Goal: Task Accomplishment & Management: Complete application form

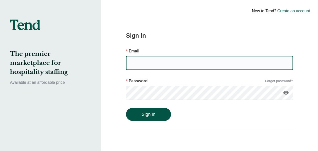
click at [130, 59] on input "email" at bounding box center [209, 63] width 167 height 14
type input "[EMAIL_ADDRESS][DOMAIN_NAME]"
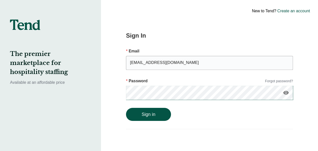
click at [287, 94] on icon "visibility" at bounding box center [286, 93] width 6 height 6
click at [156, 117] on button "Sign in" at bounding box center [148, 114] width 45 height 13
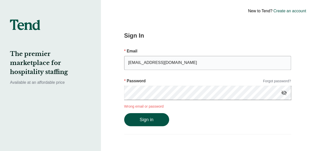
click at [296, 10] on link "Create an account" at bounding box center [290, 11] width 33 height 6
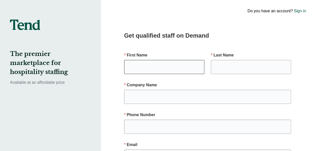
click at [133, 68] on input "text" at bounding box center [164, 67] width 80 height 14
type input "adrianne"
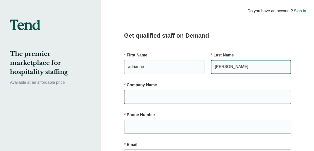
type input "[PERSON_NAME]"
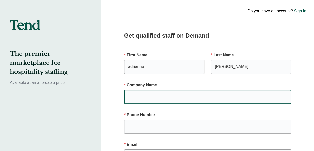
click at [130, 96] on input "text" at bounding box center [207, 97] width 167 height 14
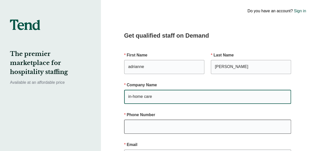
type input "in-home care"
click at [137, 128] on input "text" at bounding box center [207, 126] width 167 height 14
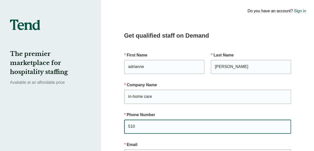
click at [137, 128] on input "510" at bounding box center [207, 126] width 167 height 14
click at [149, 127] on input "510" at bounding box center [207, 126] width 167 height 14
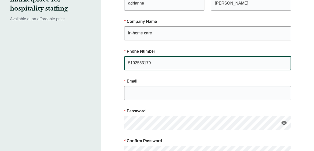
scroll to position [77, 0]
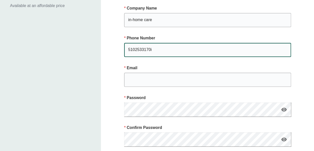
type input "5102533170"
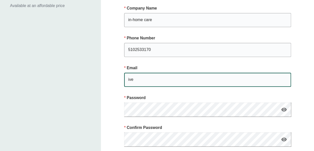
type input "[EMAIL_ADDRESS][DOMAIN_NAME]"
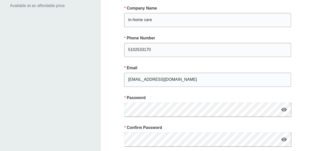
click at [284, 109] on icon "visibility" at bounding box center [284, 109] width 6 height 6
click at [282, 137] on icon "visibility" at bounding box center [284, 139] width 6 height 6
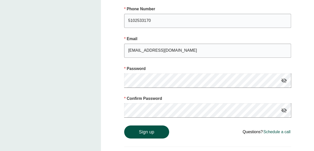
scroll to position [107, 0]
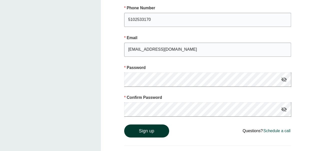
click at [152, 133] on button "Sign up" at bounding box center [146, 130] width 45 height 13
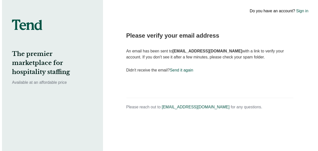
scroll to position [0, 0]
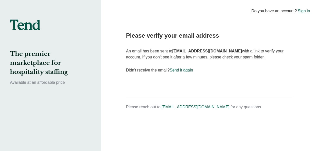
click at [175, 71] on link "Send it again" at bounding box center [181, 70] width 23 height 4
drag, startPoint x: 181, startPoint y: 70, endPoint x: 174, endPoint y: 71, distance: 6.8
click at [174, 71] on link "Send it again" at bounding box center [181, 70] width 23 height 4
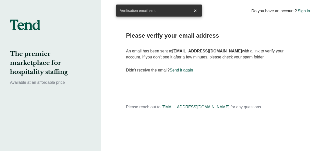
drag, startPoint x: 174, startPoint y: 71, endPoint x: 152, endPoint y: 82, distance: 25.3
click at [152, 82] on div "Verification email sent! × Please verify your email address An email has been s…" at bounding box center [209, 75] width 205 height 151
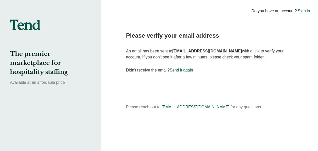
click at [275, 13] on div "Do you have an account? Sign in" at bounding box center [270, 11] width 96 height 22
click at [301, 11] on link "Sign in" at bounding box center [304, 11] width 12 height 6
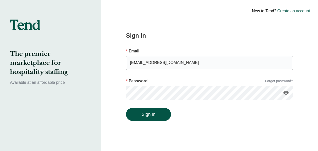
click at [286, 91] on icon "visibility" at bounding box center [286, 93] width 6 height 6
click at [140, 112] on button "Sign in" at bounding box center [148, 114] width 45 height 13
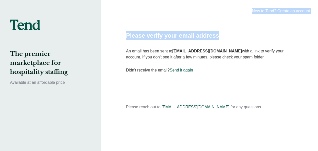
drag, startPoint x: 260, startPoint y: 40, endPoint x: 230, endPoint y: 11, distance: 41.4
click at [230, 11] on div "New to Tend? Create an account Please verify your email address An email has be…" at bounding box center [209, 75] width 217 height 151
click at [230, 11] on div "New to Tend? Create an account" at bounding box center [270, 11] width 96 height 22
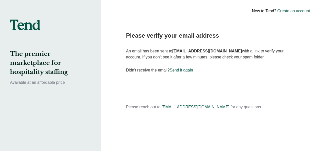
click at [109, 87] on div "Please verify your email address An email has been sent to [EMAIL_ADDRESS][DOMA…" at bounding box center [209, 75] width 205 height 151
click at [180, 68] on link "Send it again" at bounding box center [181, 70] width 23 height 4
click at [172, 70] on link "Send it again" at bounding box center [181, 70] width 23 height 4
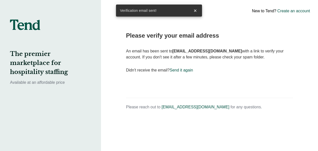
click at [184, 14] on div "Verification email sent!" at bounding box center [153, 11] width 75 height 12
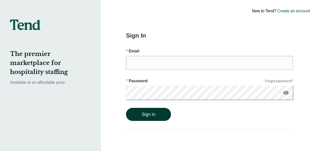
type input "[EMAIL_ADDRESS][DOMAIN_NAME]"
click at [145, 113] on button "Sign in" at bounding box center [148, 114] width 45 height 13
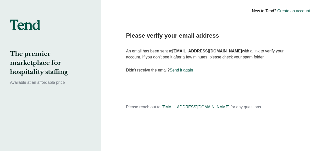
click at [285, 8] on link "Create an account" at bounding box center [293, 11] width 33 height 6
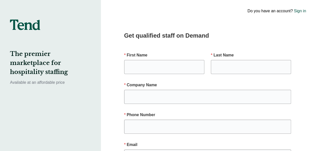
type input "[EMAIL_ADDRESS][DOMAIN_NAME]"
click at [247, 42] on div "Get qualified staff on Demand First Name Last Name Company Name Phone Number Em…" at bounding box center [207, 147] width 205 height 295
click at [132, 62] on input "text" at bounding box center [164, 67] width 80 height 14
type input "adrianne"
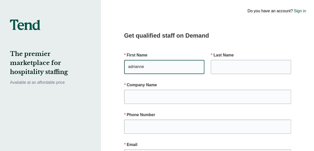
type input "[PERSON_NAME]"
type input "[EMAIL_ADDRESS][DOMAIN_NAME]"
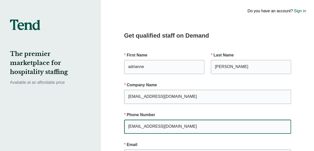
click at [176, 123] on input "[EMAIL_ADDRESS][DOMAIN_NAME]" at bounding box center [207, 126] width 167 height 14
click at [181, 126] on input "[EMAIL_ADDRESS][DOMAIN_NAME]" at bounding box center [207, 126] width 167 height 14
type input "i"
type input "5102533170"
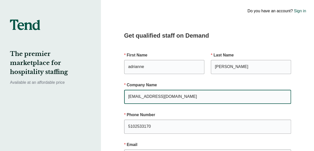
click at [181, 95] on input "[EMAIL_ADDRESS][DOMAIN_NAME]" at bounding box center [207, 97] width 167 height 14
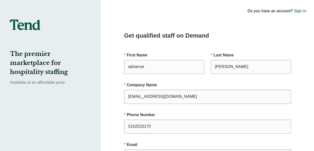
click at [281, 13] on div "Do you have an account? Sign in" at bounding box center [266, 11] width 96 height 22
click at [303, 9] on link "Sign in" at bounding box center [300, 11] width 12 height 6
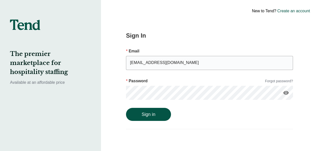
click at [267, 12] on div "New to Tend? Create an account" at bounding box center [270, 11] width 96 height 22
drag, startPoint x: 267, startPoint y: 12, endPoint x: 205, endPoint y: 47, distance: 71.6
click at [205, 47] on div "New to Tend? Create an account Sign In Email iveyadrianne38@gmail.com Password …" at bounding box center [209, 75] width 217 height 151
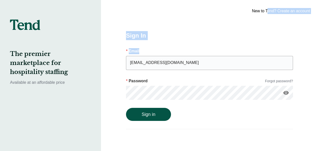
drag, startPoint x: 205, startPoint y: 47, endPoint x: 187, endPoint y: 20, distance: 32.3
click at [187, 20] on div "Sign In Email iveyadrianne38@gmail.com Password Forgot password? visibility Sig…" at bounding box center [209, 75] width 205 height 151
click at [145, 115] on button "Sign in" at bounding box center [148, 114] width 45 height 13
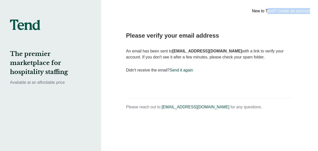
click at [298, 11] on link "Create an account" at bounding box center [293, 11] width 33 height 6
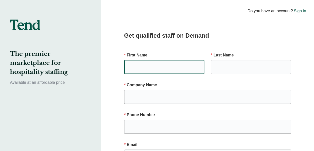
click at [128, 62] on input "text" at bounding box center [164, 67] width 80 height 14
type input "adrianne"
type input "[PERSON_NAME]"
type input "[EMAIL_ADDRESS][DOMAIN_NAME]"
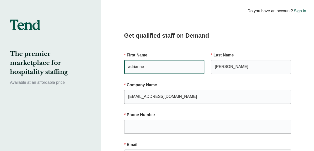
type input "5102533170"
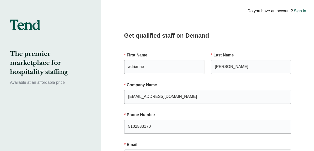
click at [86, 100] on div "The premier marketplace for hospitality staffing Available at an affordable pri…" at bounding box center [50, 147] width 101 height 295
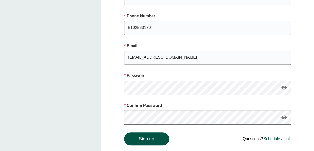
scroll to position [110, 0]
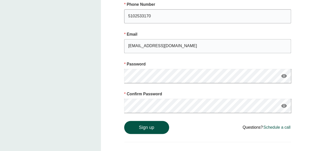
click at [283, 76] on icon "visibility" at bounding box center [284, 76] width 6 height 6
click at [284, 108] on icon "visibility" at bounding box center [284, 106] width 6 height 6
click at [157, 126] on button "Sign up" at bounding box center [146, 127] width 45 height 13
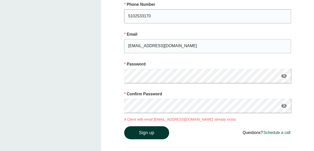
click at [140, 126] on button "Sign up" at bounding box center [146, 132] width 45 height 13
click at [280, 132] on link "Schedule a call" at bounding box center [277, 132] width 27 height 4
